Goal: Task Accomplishment & Management: Manage account settings

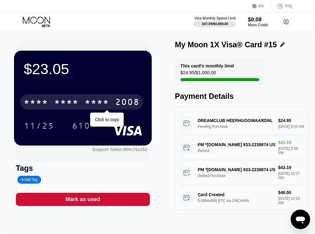
click at [116, 99] on div "* * * * * * * * * * * * 2008" at bounding box center [81, 101] width 123 height 15
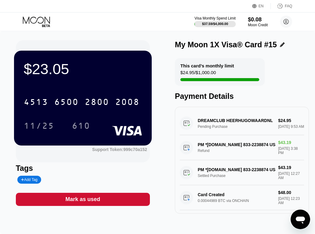
click at [36, 18] on icon at bounding box center [36, 19] width 27 height 7
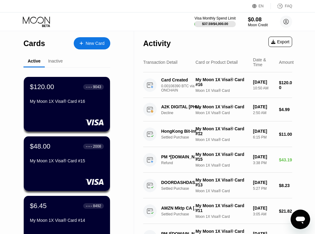
click at [50, 153] on div "$48.00 ● ● ● ● 2008 My Moon 1X Visa® Card #15" at bounding box center [67, 153] width 74 height 23
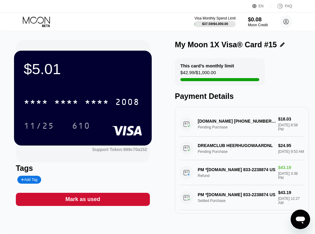
click at [28, 23] on icon at bounding box center [37, 21] width 28 height 11
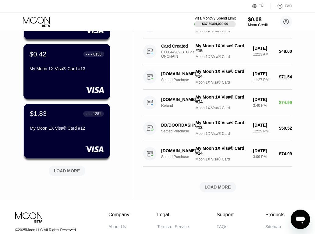
scroll to position [228, 0]
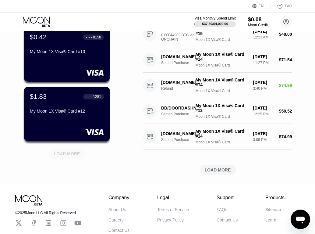
click at [57, 154] on div "LOAD MORE" at bounding box center [67, 153] width 26 height 5
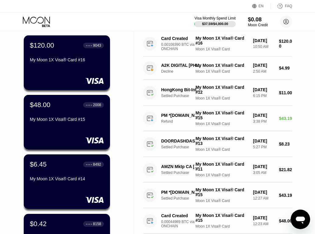
scroll to position [0, 0]
